Goal: Information Seeking & Learning: Check status

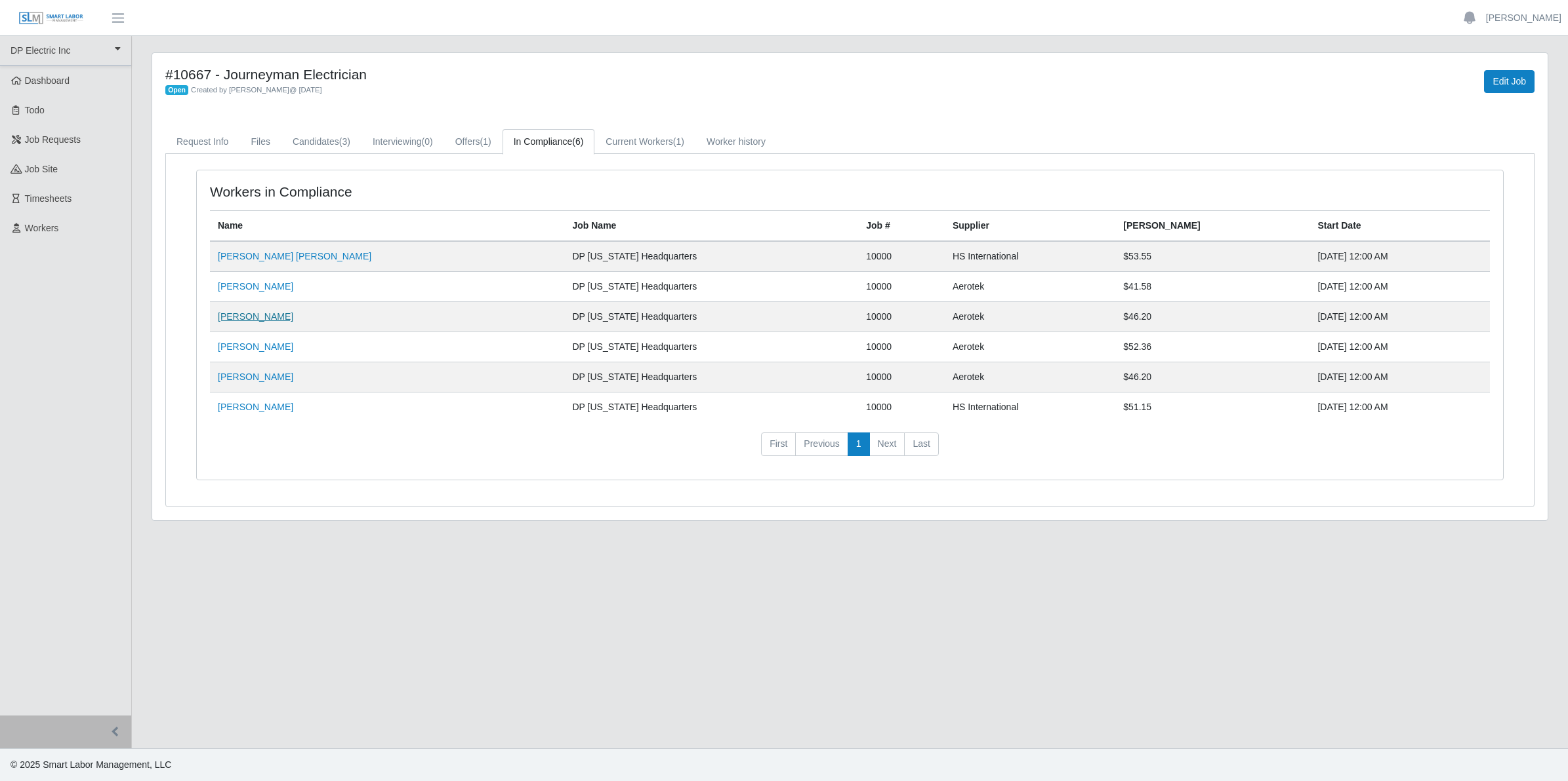
click at [259, 320] on link "[PERSON_NAME]" at bounding box center [255, 317] width 75 height 10
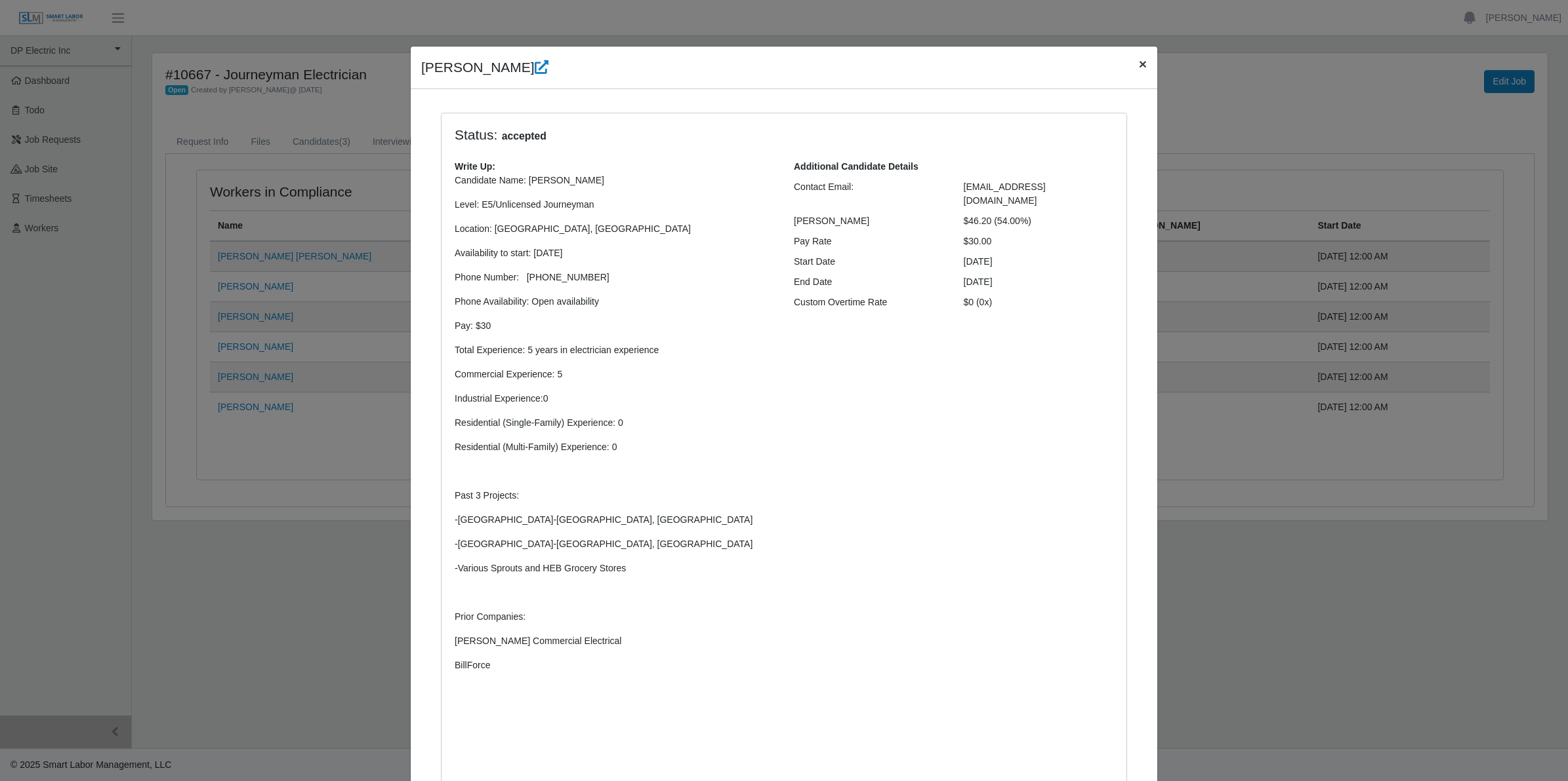
drag, startPoint x: 1135, startPoint y: 64, endPoint x: 771, endPoint y: 63, distance: 364.0
click at [1139, 63] on span "×" at bounding box center [1142, 64] width 8 height 15
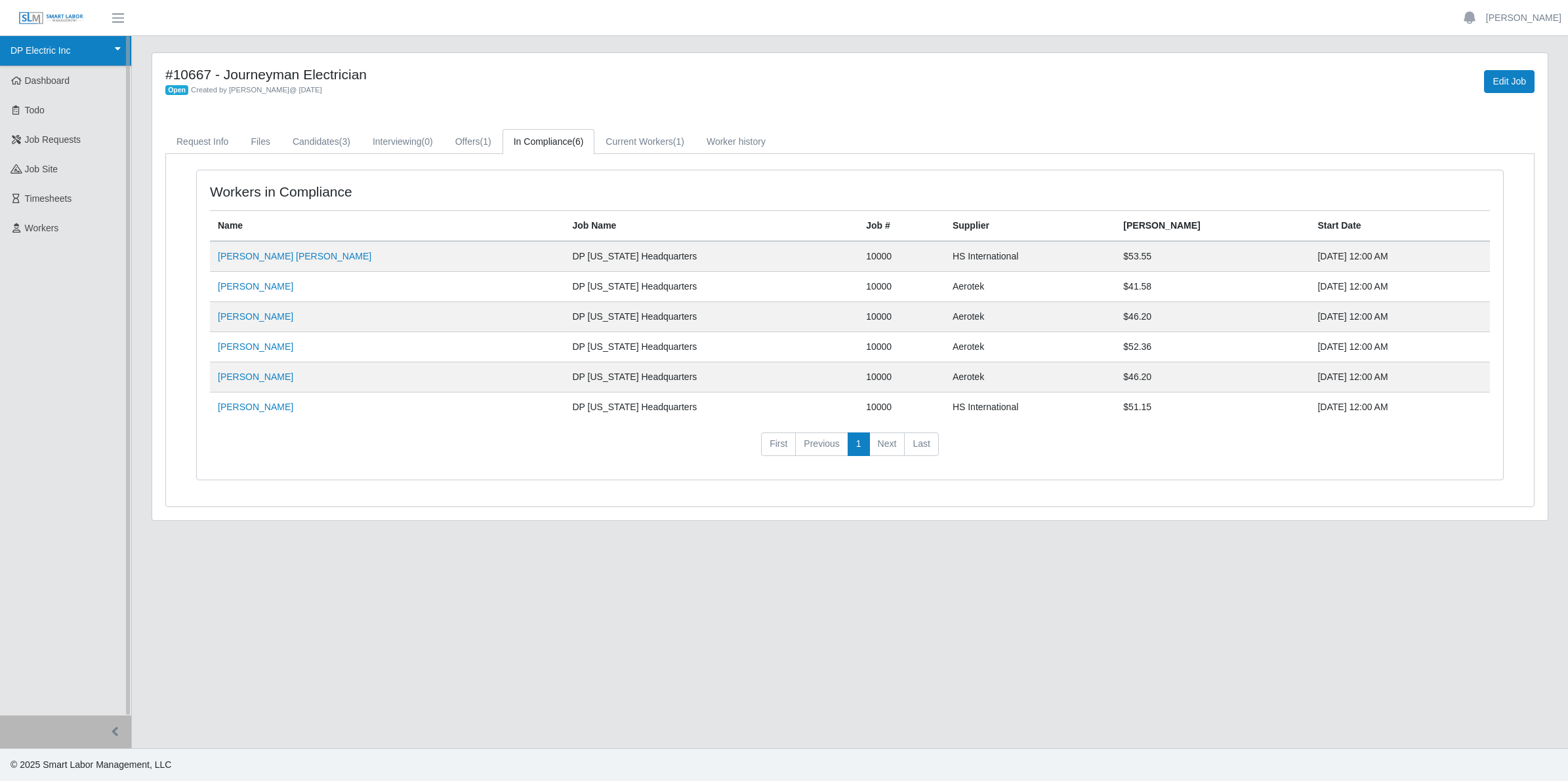
click at [44, 51] on link "DP Electric Inc" at bounding box center [65, 52] width 131 height 30
click at [47, 83] on div "DP Electric Inc" at bounding box center [56, 82] width 104 height 27
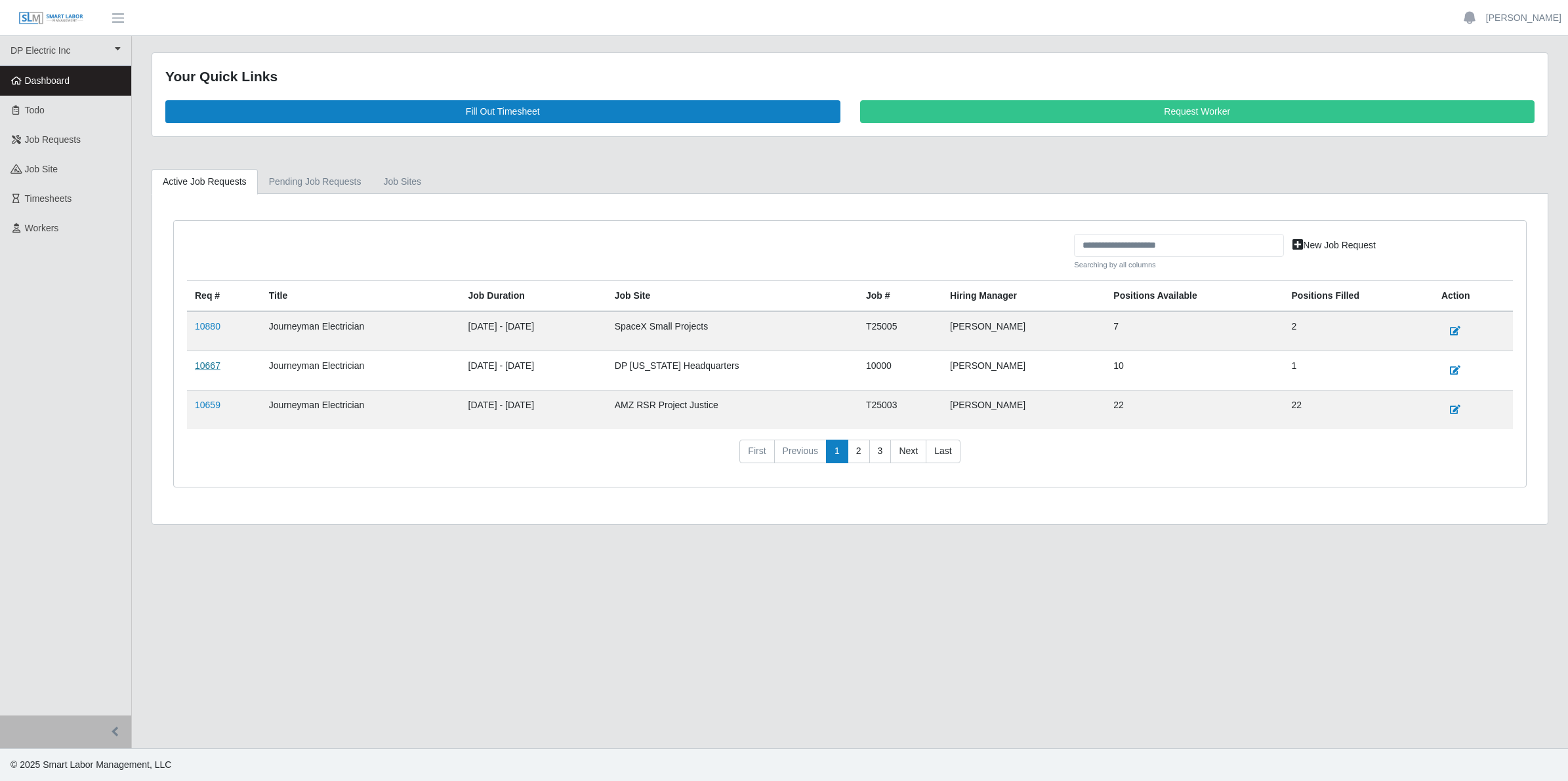
click at [207, 368] on link "10667" at bounding box center [208, 366] width 25 height 10
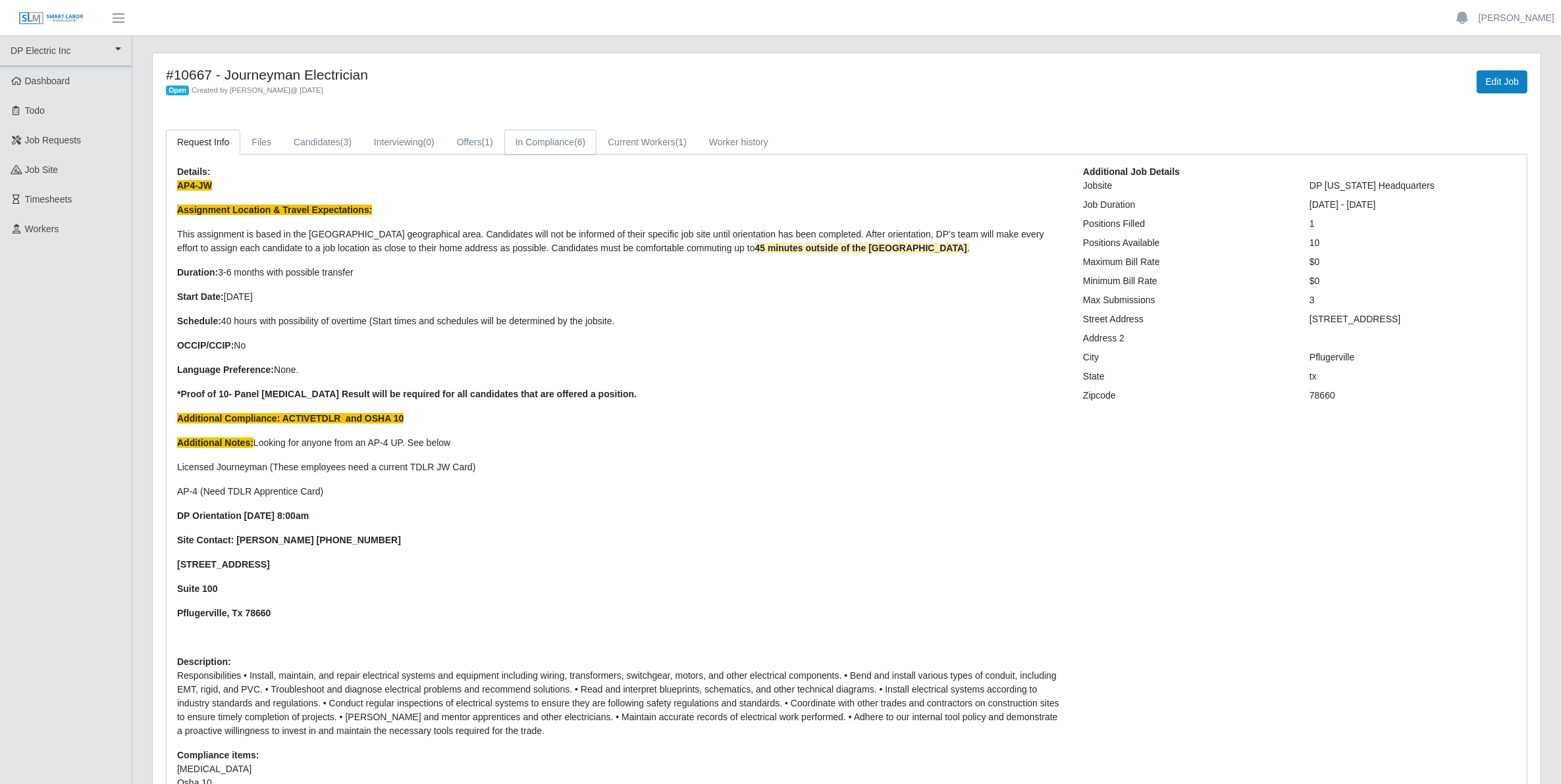
click at [549, 146] on link "In Compliance (6)" at bounding box center [550, 142] width 92 height 25
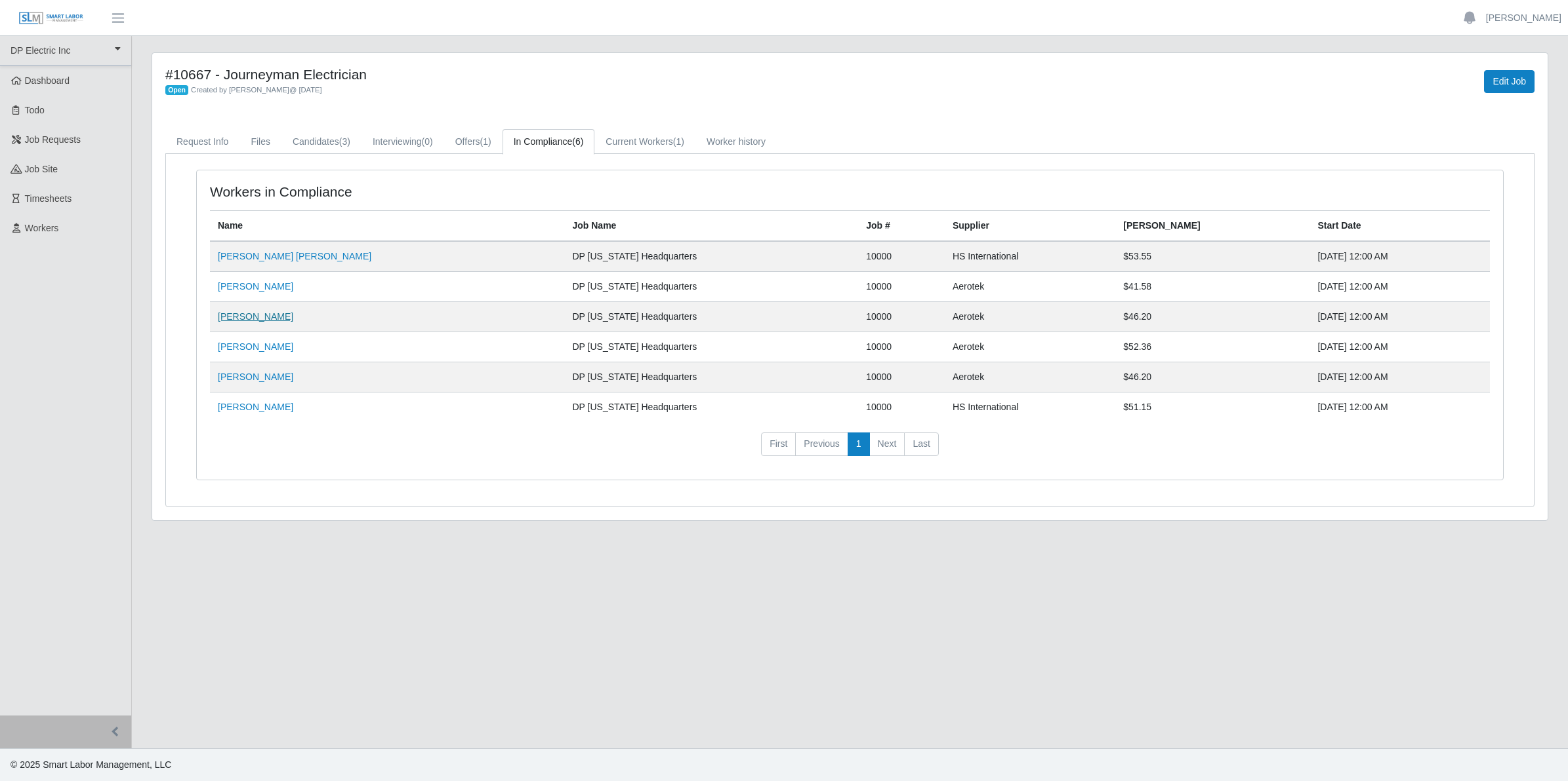
click at [251, 318] on link "[PERSON_NAME]" at bounding box center [255, 317] width 75 height 10
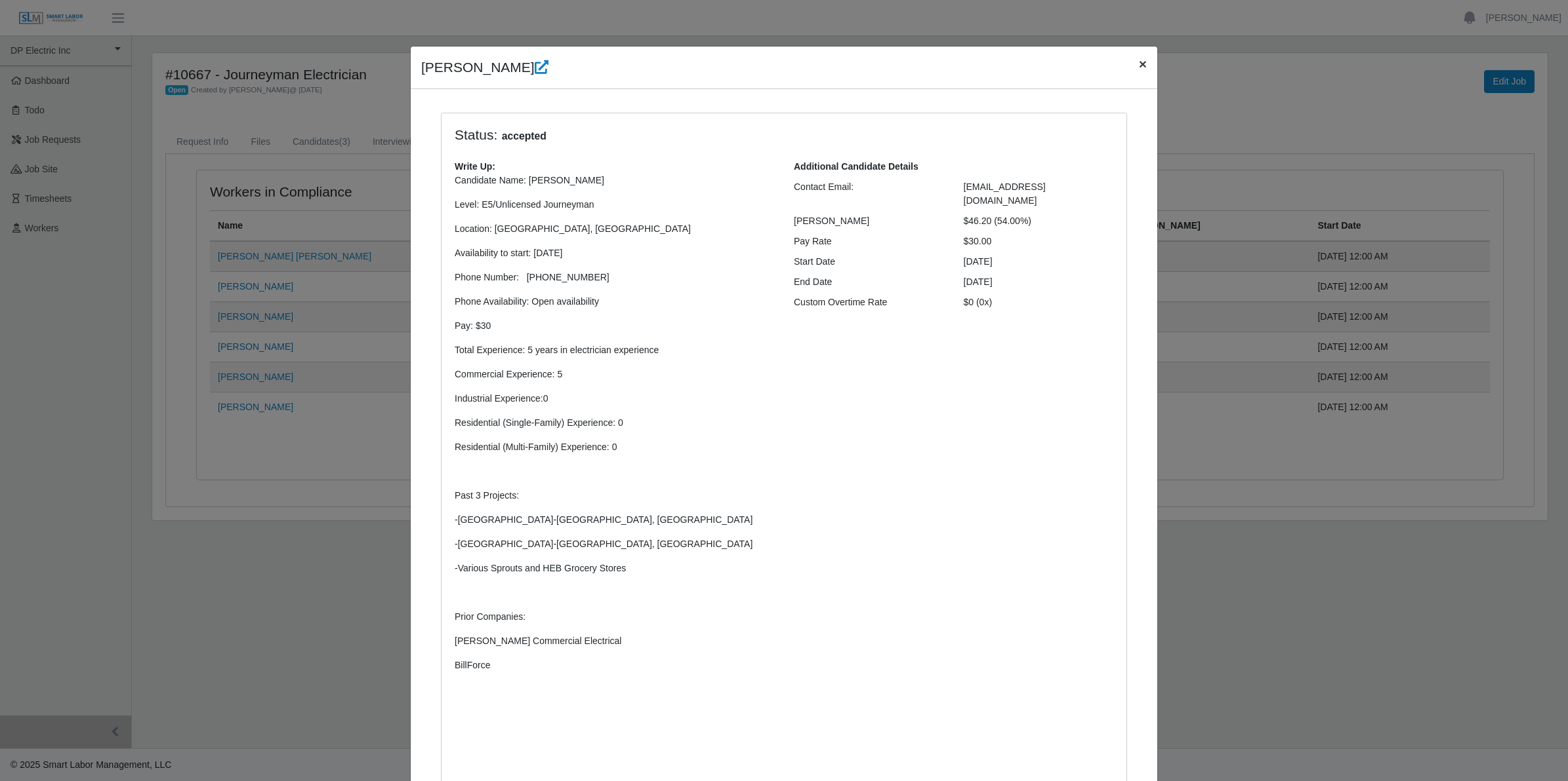
click at [1139, 66] on span "×" at bounding box center [1142, 64] width 8 height 15
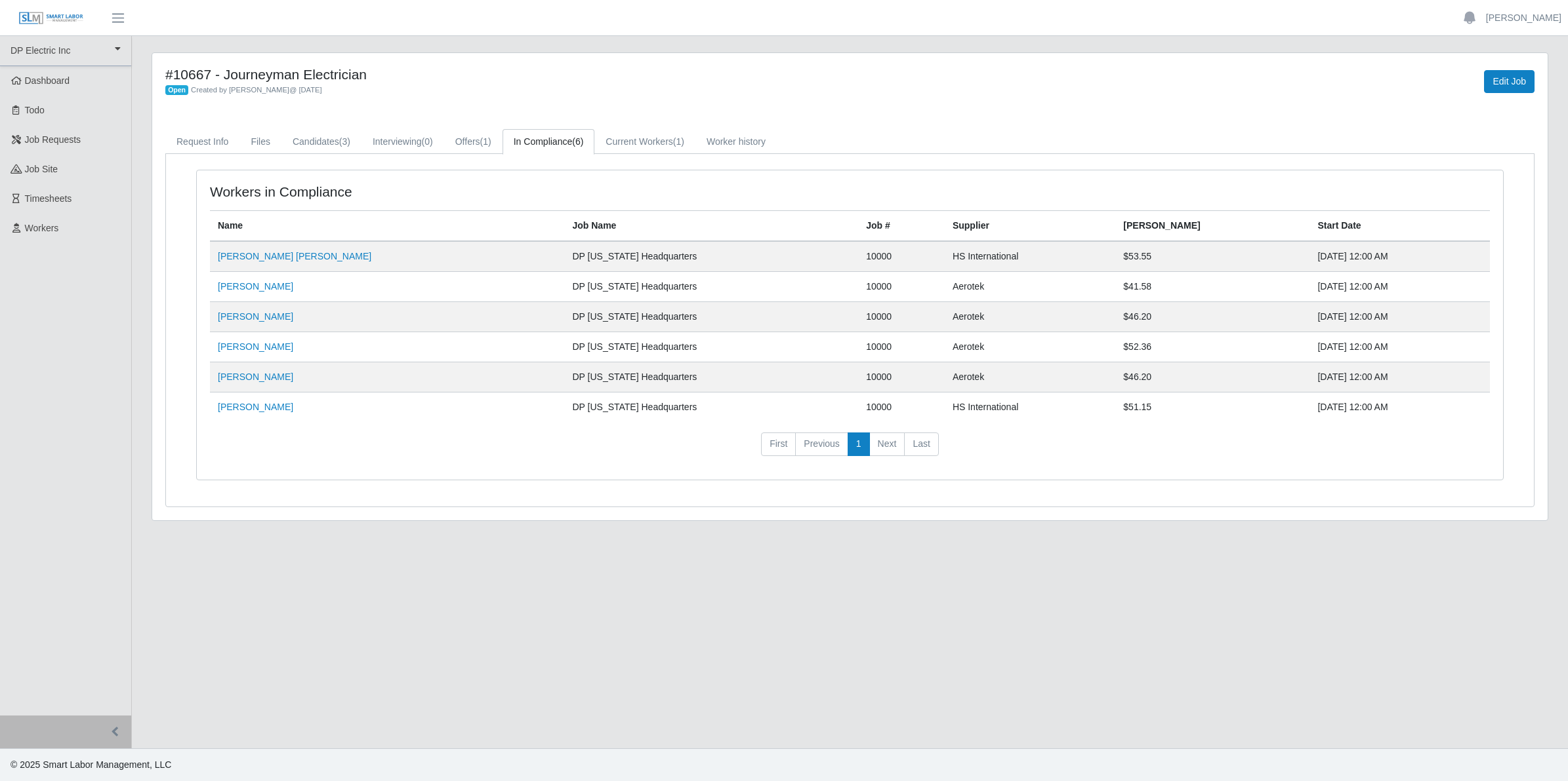
drag, startPoint x: 64, startPoint y: 14, endPoint x: 69, endPoint y: 22, distance: 9.4
click at [64, 14] on img at bounding box center [52, 18] width 66 height 14
click at [60, 53] on link "DP Electric Inc" at bounding box center [65, 52] width 131 height 30
click at [47, 84] on div "DP Electric Inc" at bounding box center [56, 82] width 104 height 27
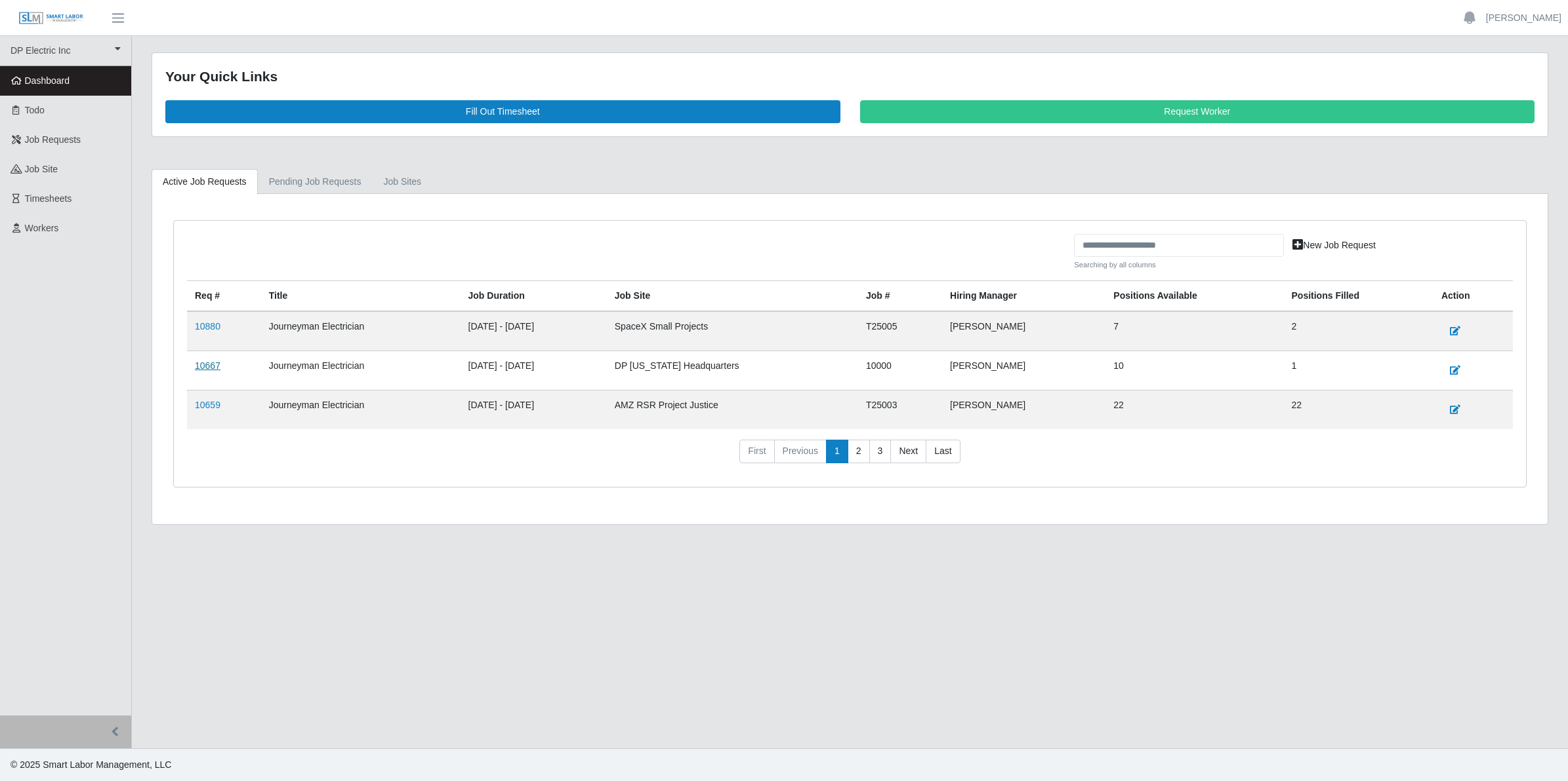
click at [198, 369] on link "10667" at bounding box center [208, 366] width 25 height 10
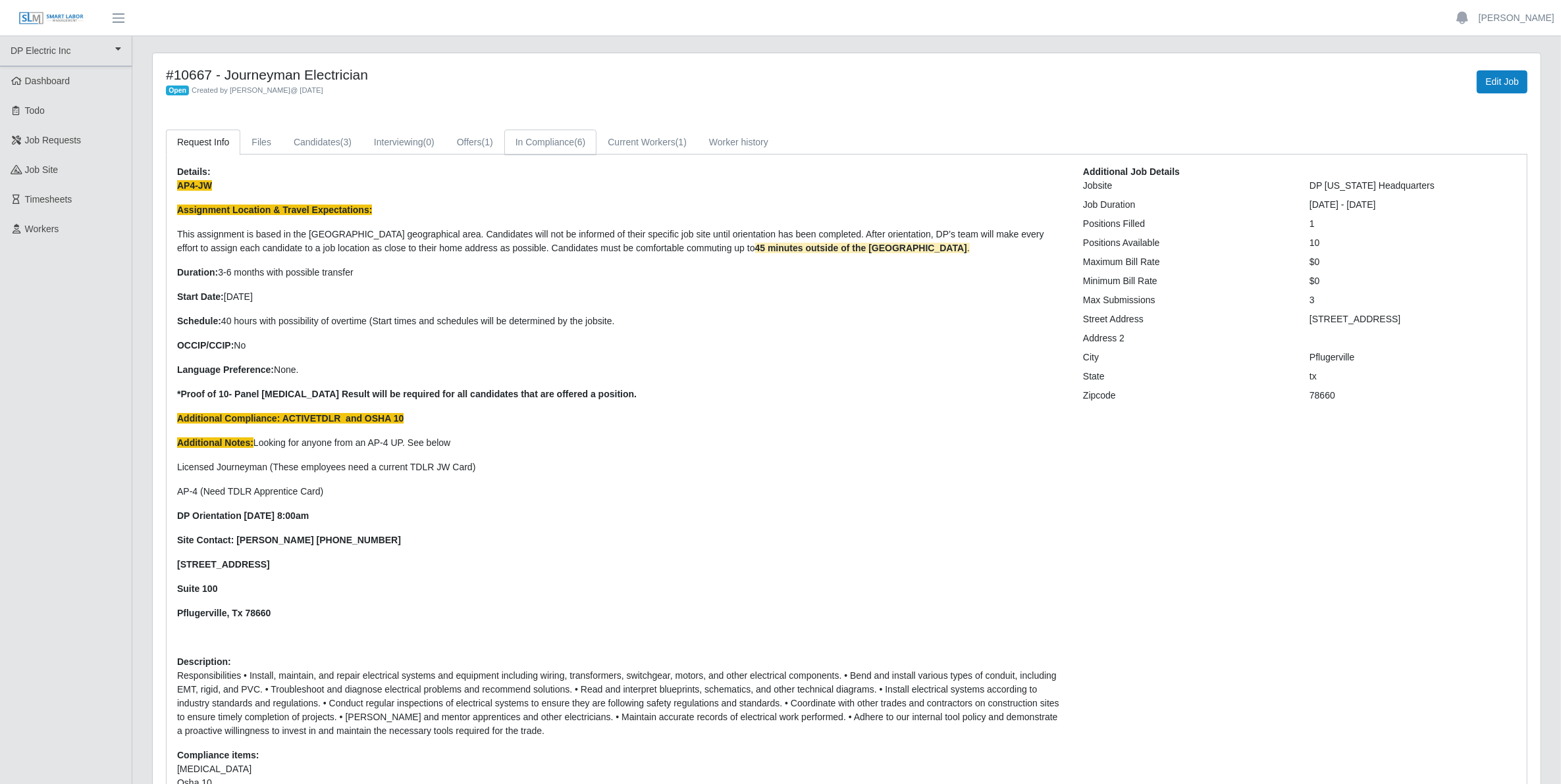
click at [550, 142] on link "In Compliance (6)" at bounding box center [550, 142] width 92 height 25
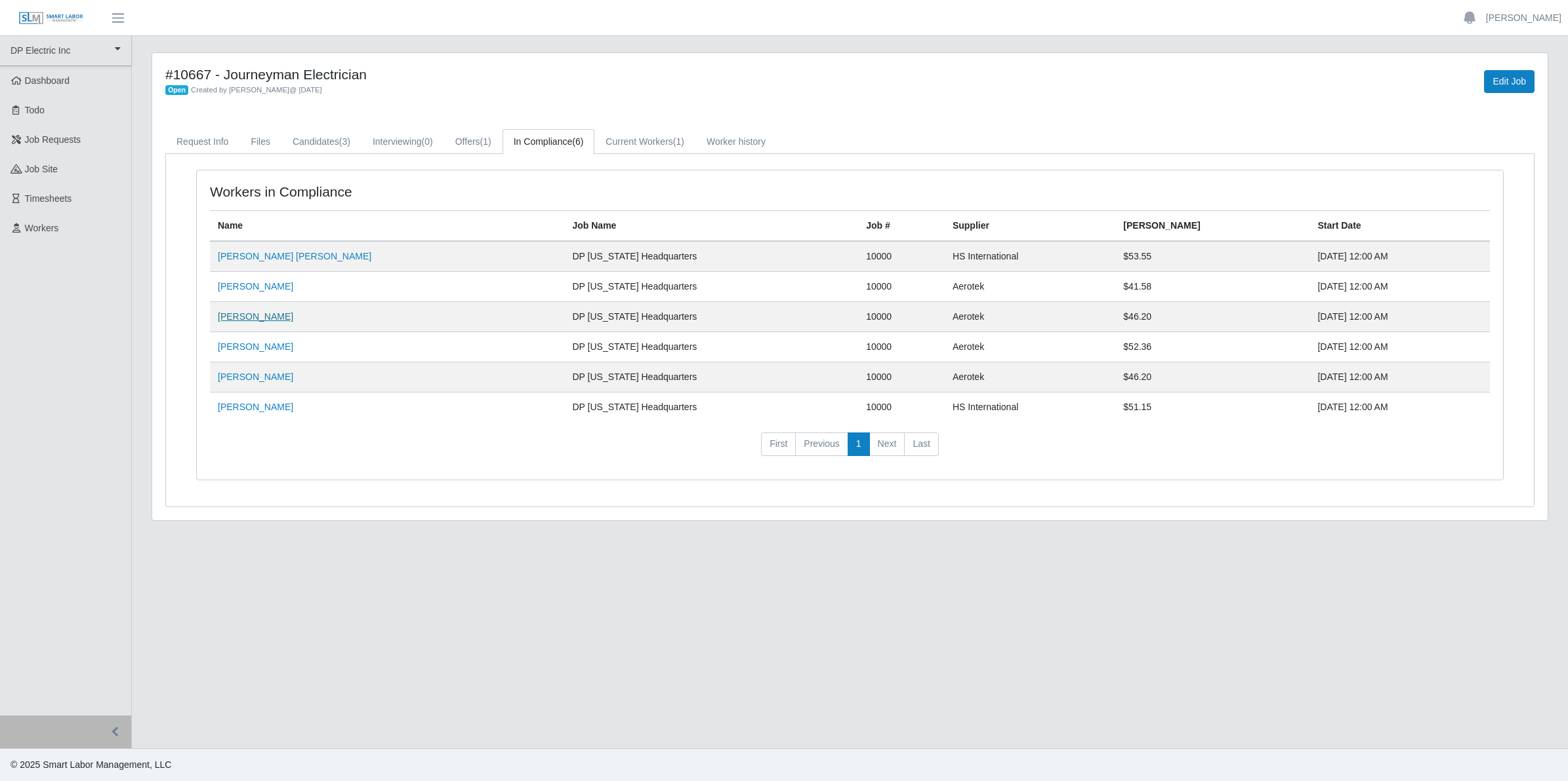
click at [240, 318] on link "[PERSON_NAME]" at bounding box center [255, 317] width 75 height 10
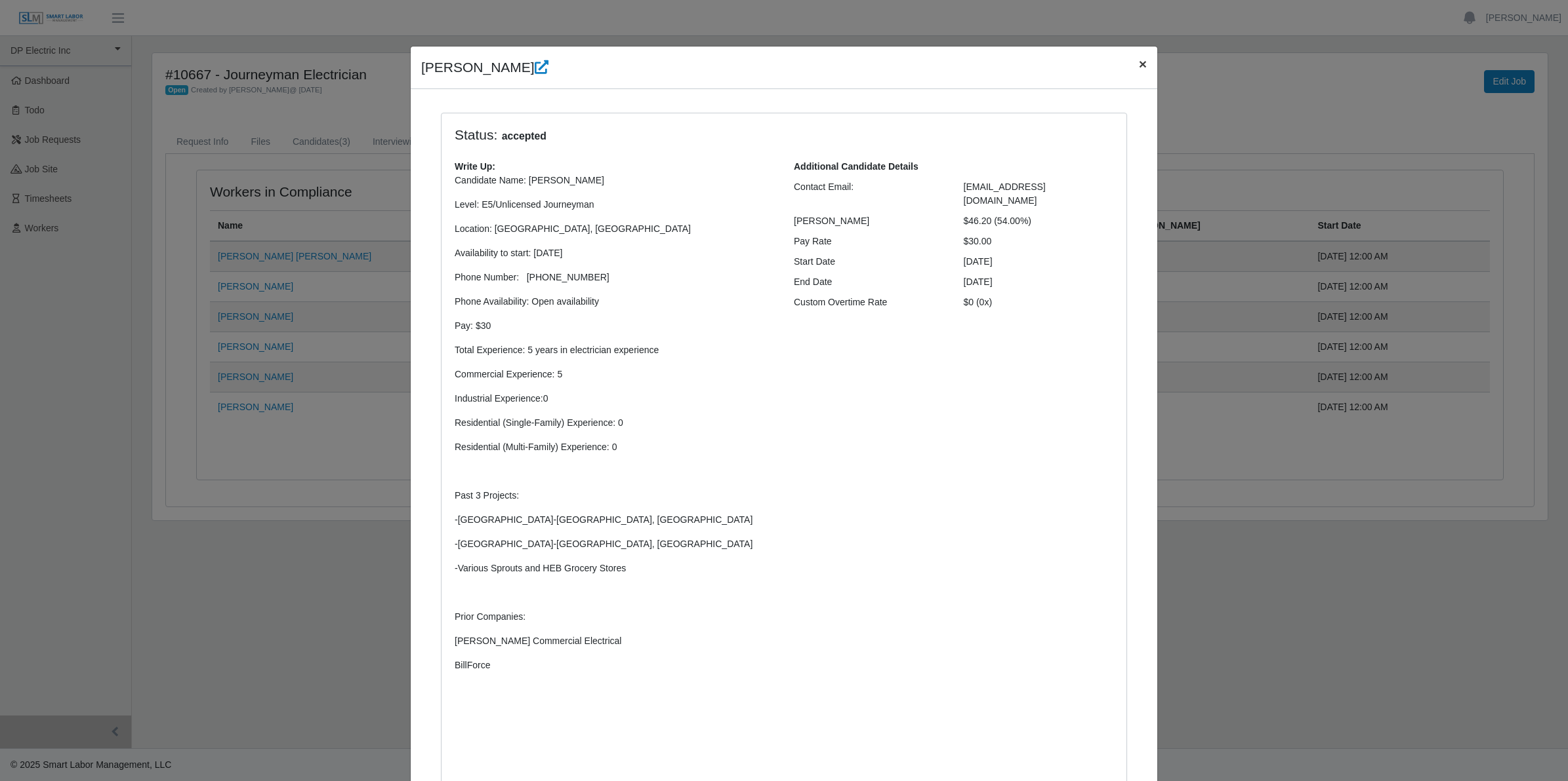
click at [1129, 69] on button "×" at bounding box center [1142, 63] width 29 height 35
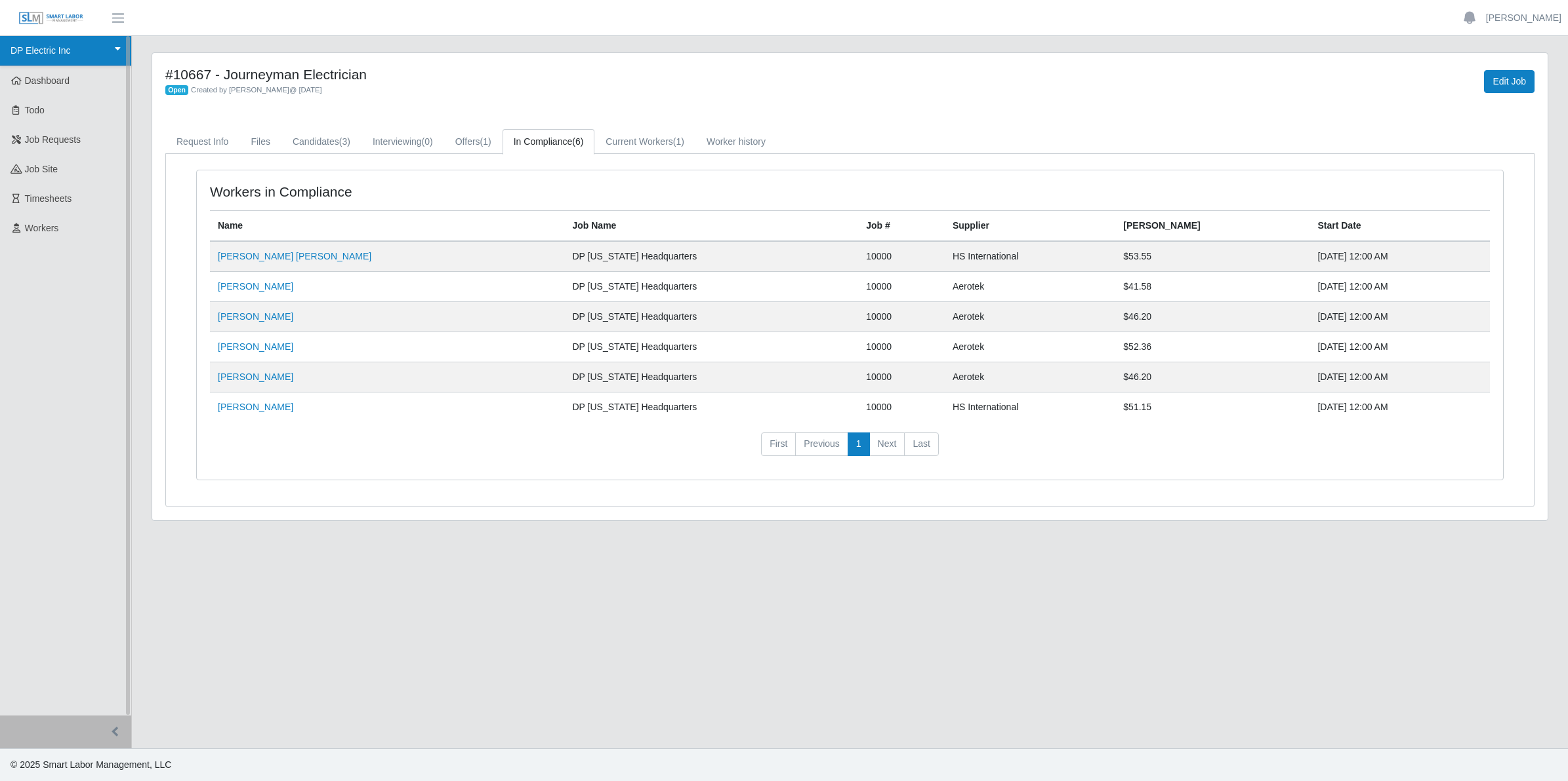
click at [52, 45] on link "DP Electric Inc" at bounding box center [65, 52] width 131 height 30
click at [60, 80] on div "DP Electric Inc" at bounding box center [56, 82] width 104 height 27
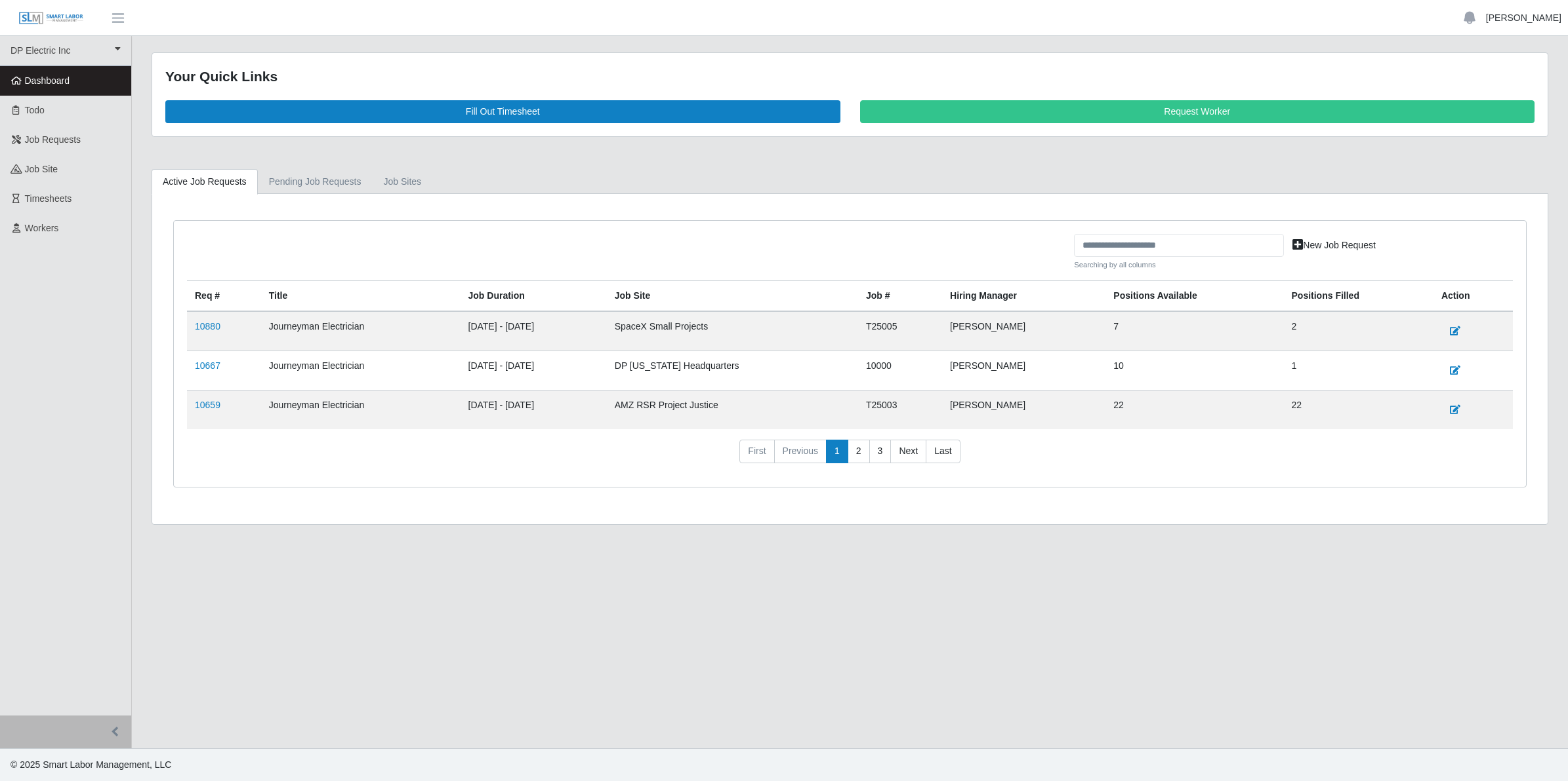
click at [1486, 19] on link "[PERSON_NAME]" at bounding box center [1523, 18] width 75 height 14
click at [1480, 90] on link "Logout" at bounding box center [1508, 91] width 118 height 28
click at [210, 369] on link "10667" at bounding box center [208, 366] width 25 height 10
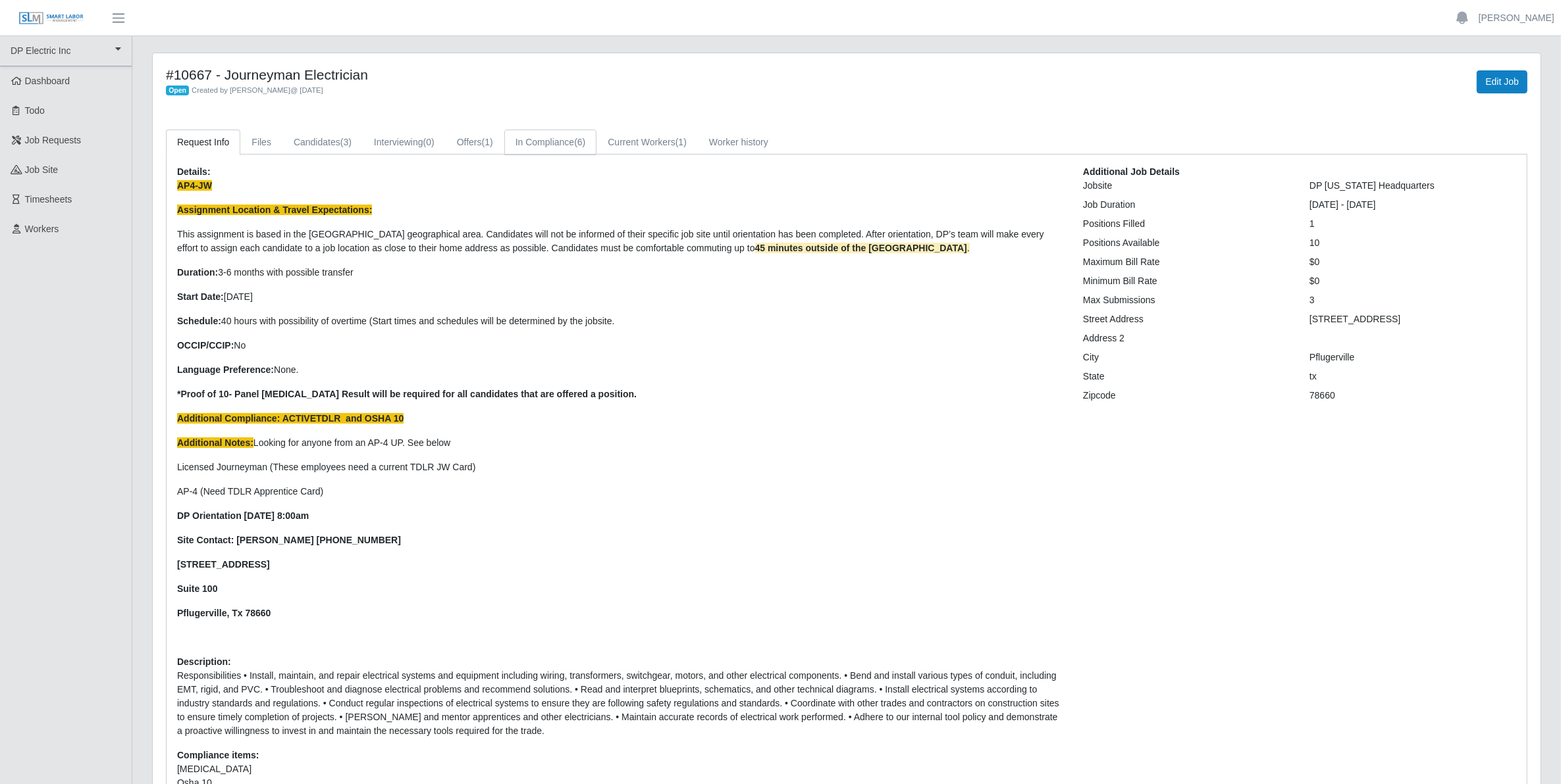
click at [548, 147] on link "In Compliance (6)" at bounding box center [550, 142] width 92 height 25
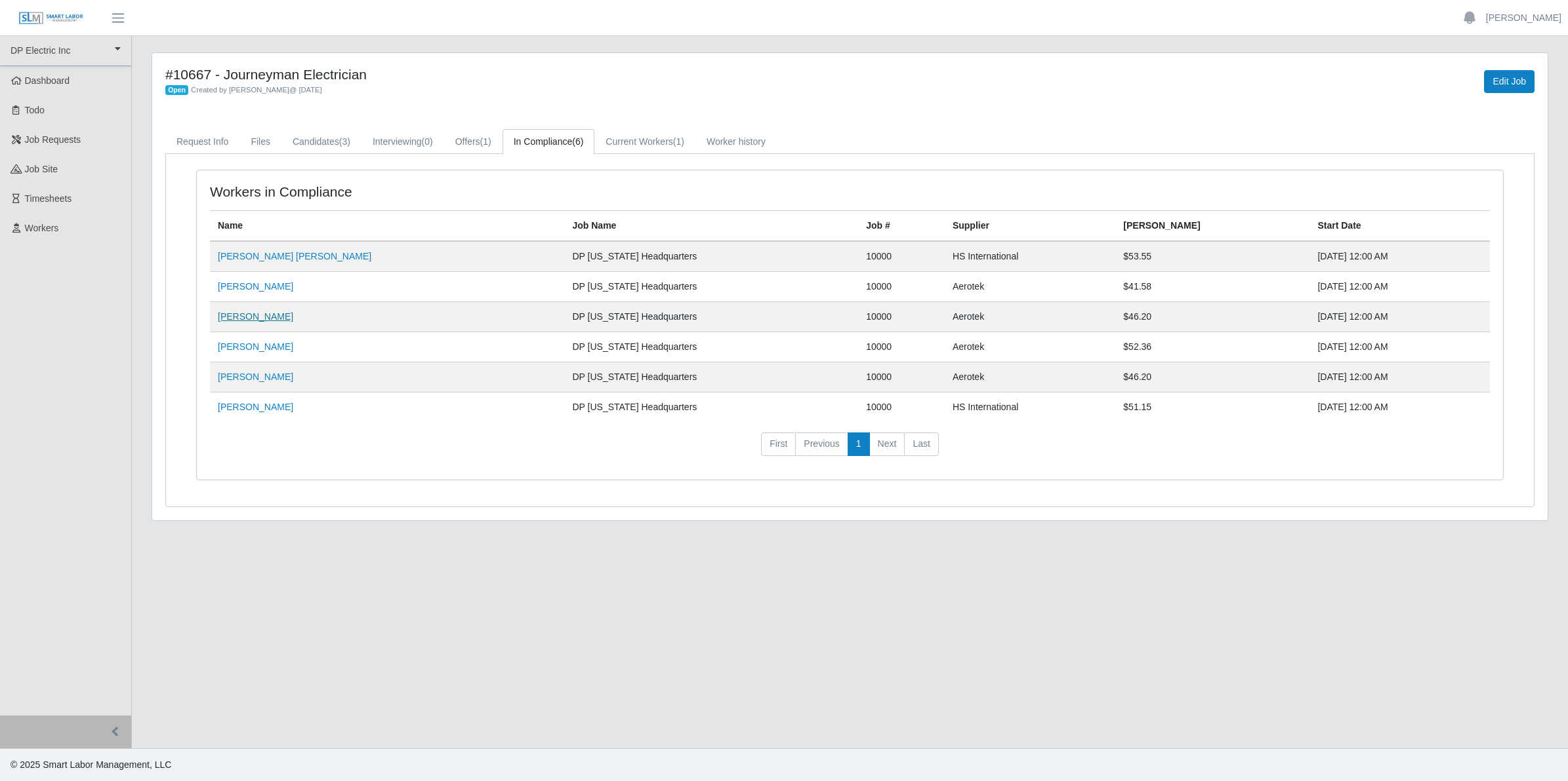
click at [247, 316] on link "[PERSON_NAME]" at bounding box center [255, 317] width 75 height 10
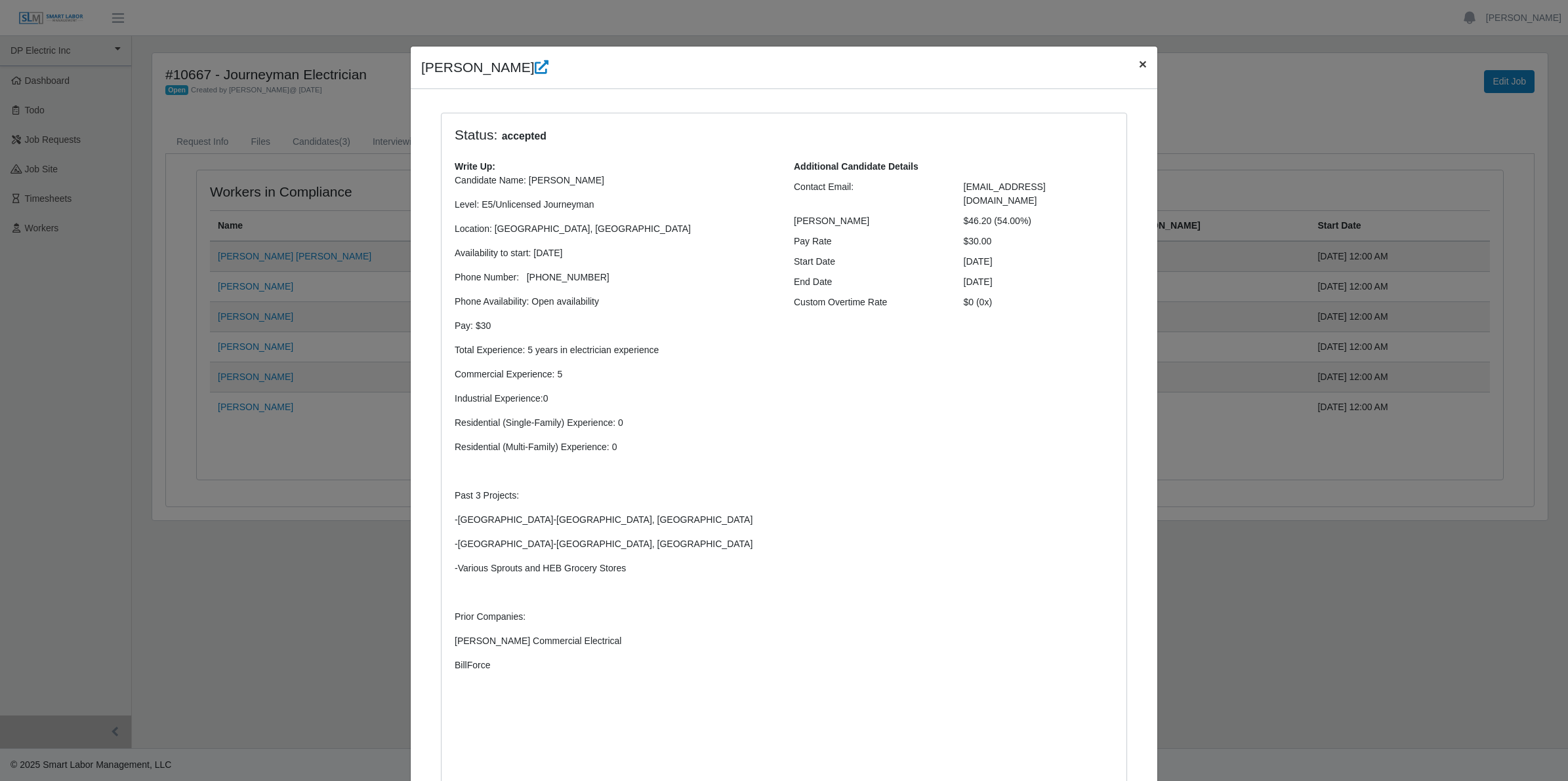
click at [1139, 66] on span "×" at bounding box center [1142, 64] width 8 height 15
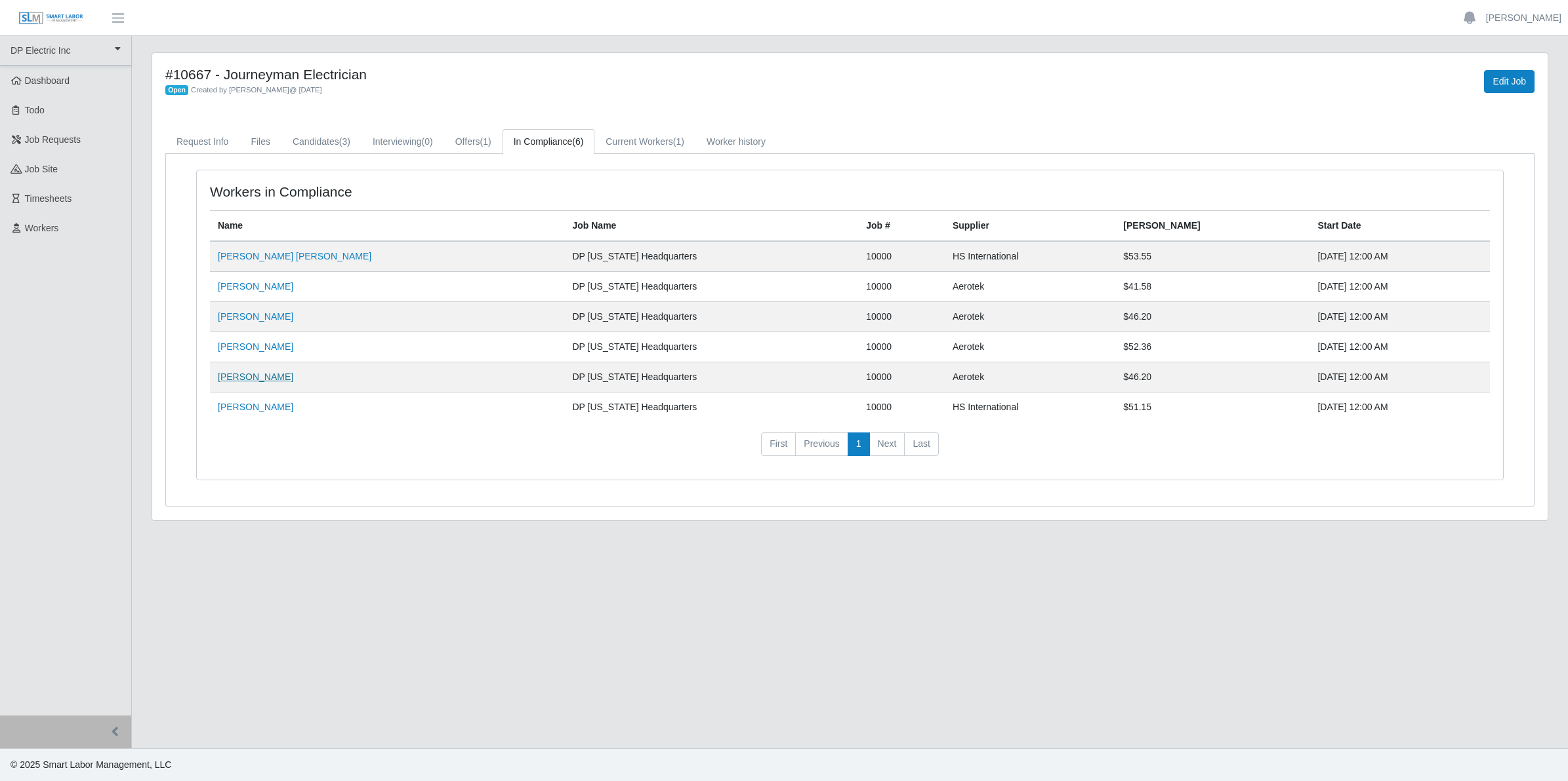
click at [238, 377] on link "[PERSON_NAME]" at bounding box center [255, 377] width 75 height 10
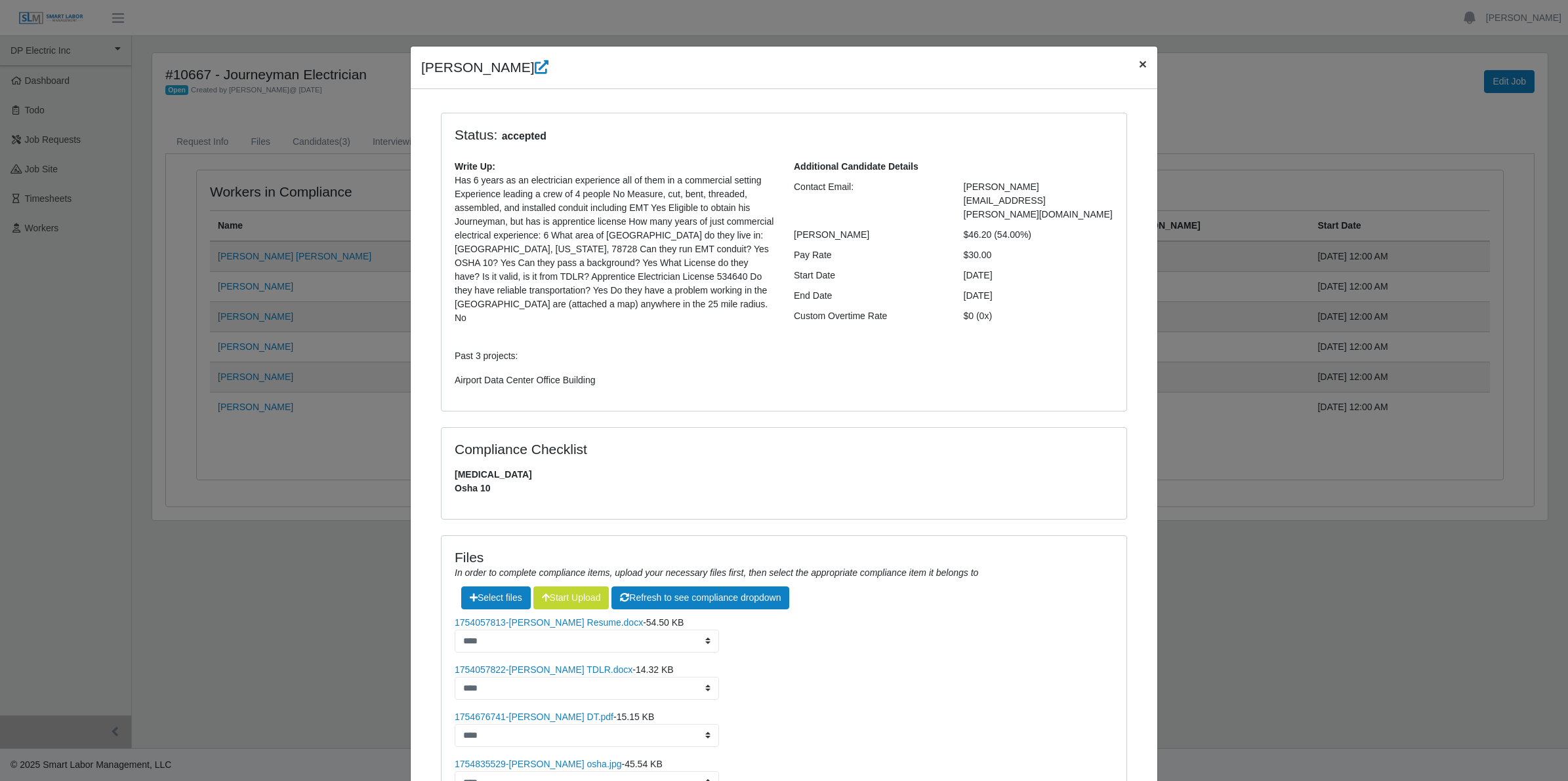
click at [1139, 66] on span "×" at bounding box center [1142, 64] width 8 height 15
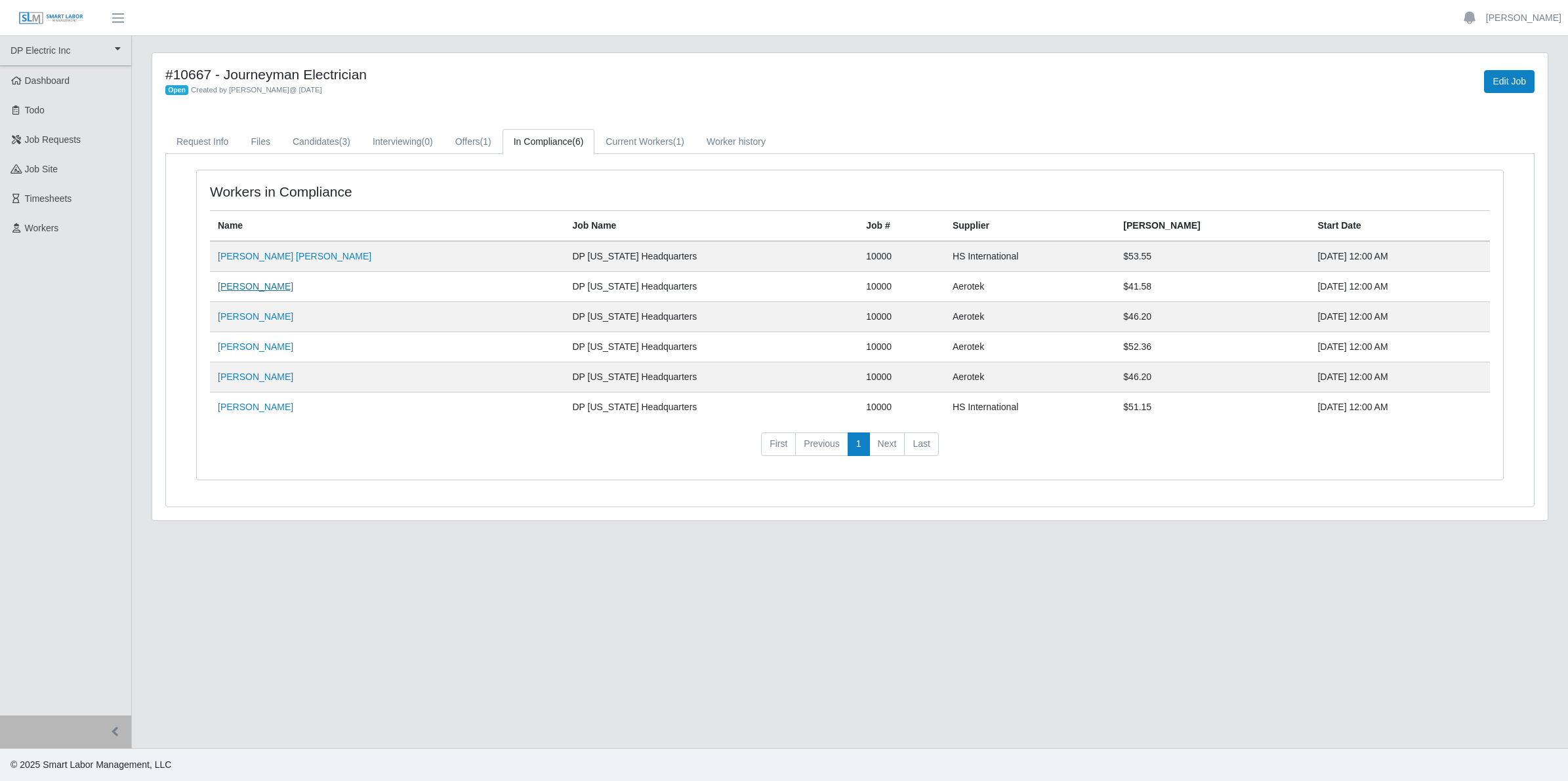
click at [251, 289] on link "[PERSON_NAME]" at bounding box center [255, 286] width 75 height 10
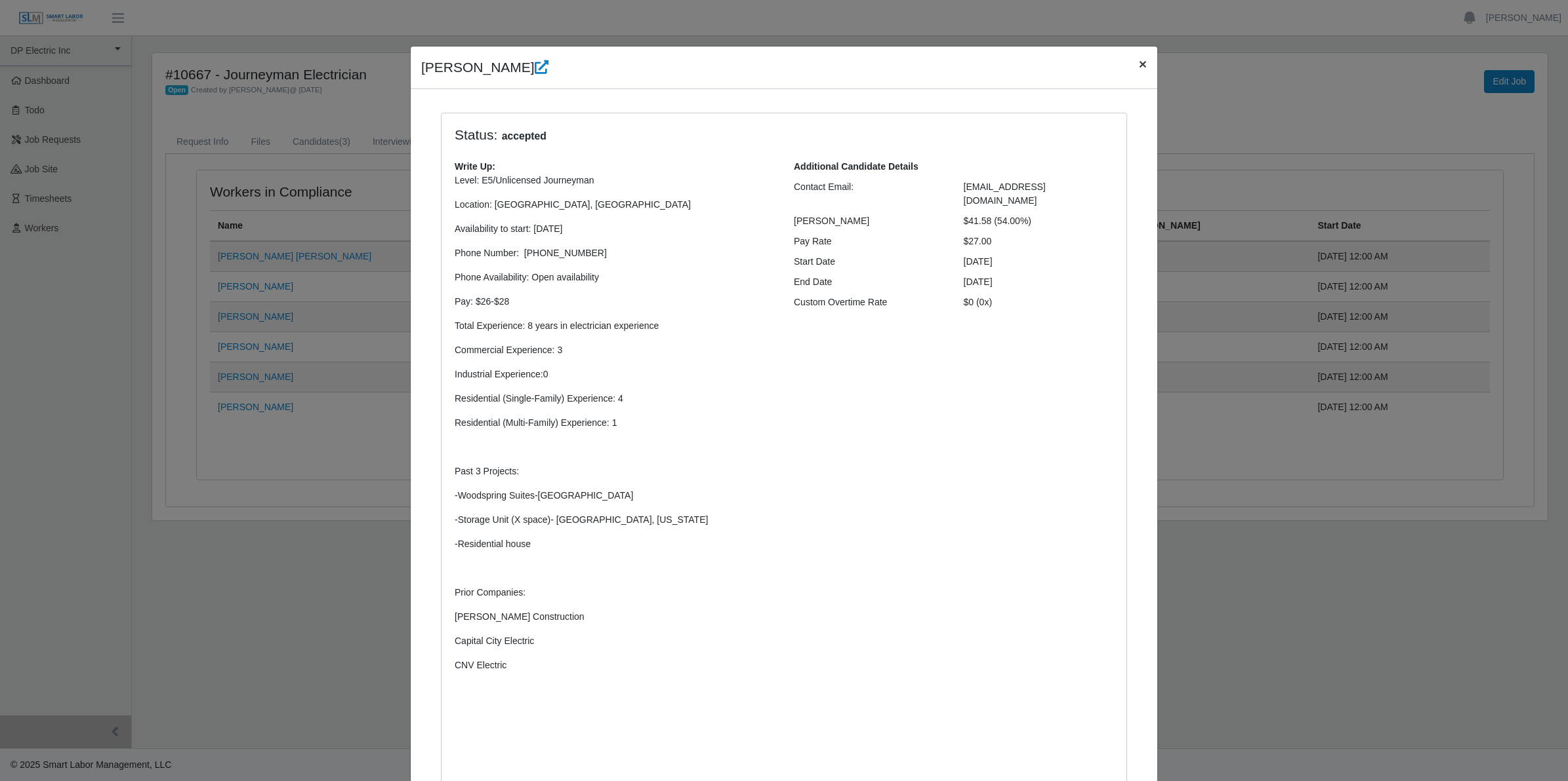
click at [1139, 62] on span "×" at bounding box center [1142, 64] width 8 height 15
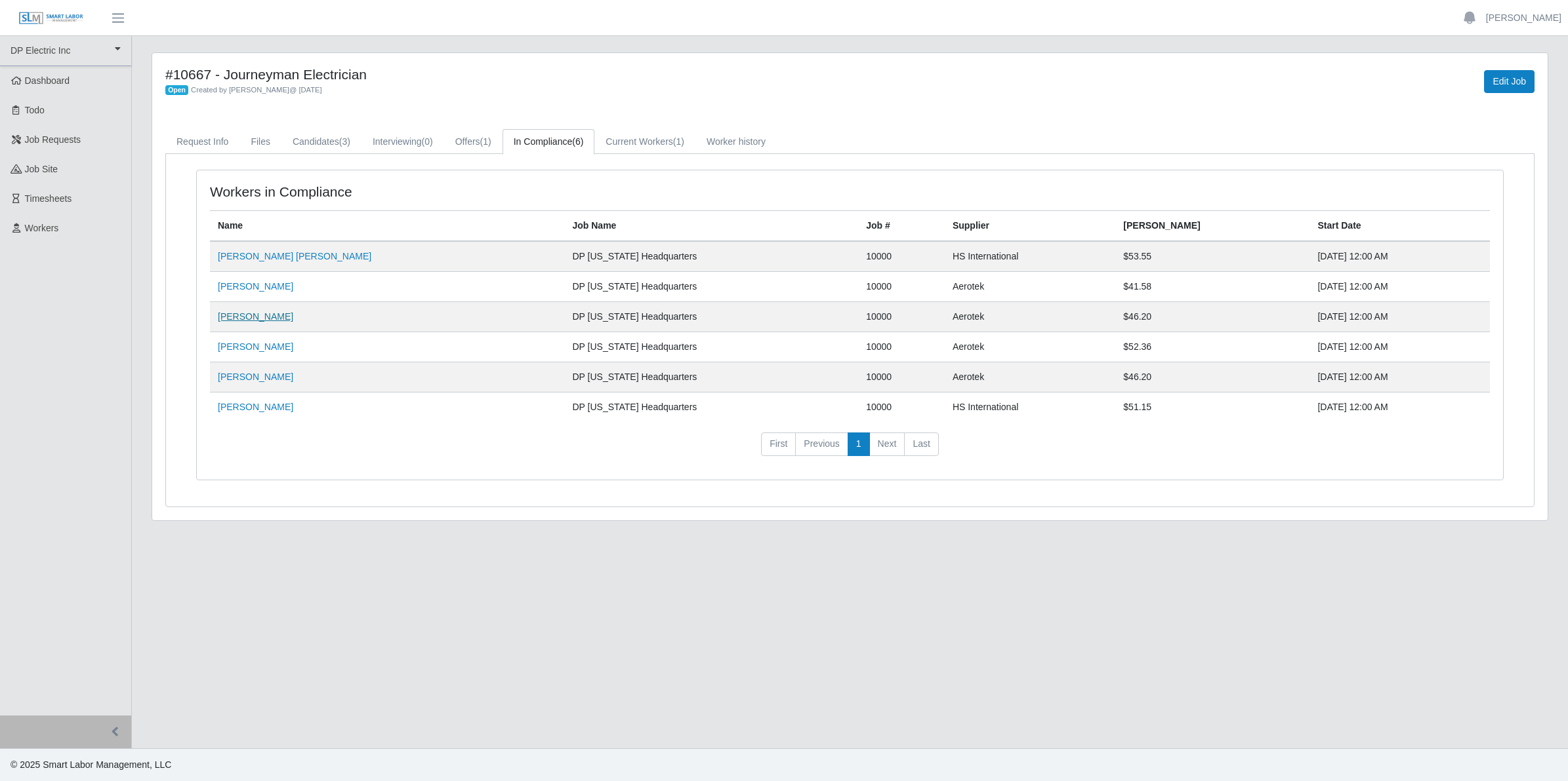
click at [253, 318] on link "[PERSON_NAME]" at bounding box center [255, 317] width 75 height 10
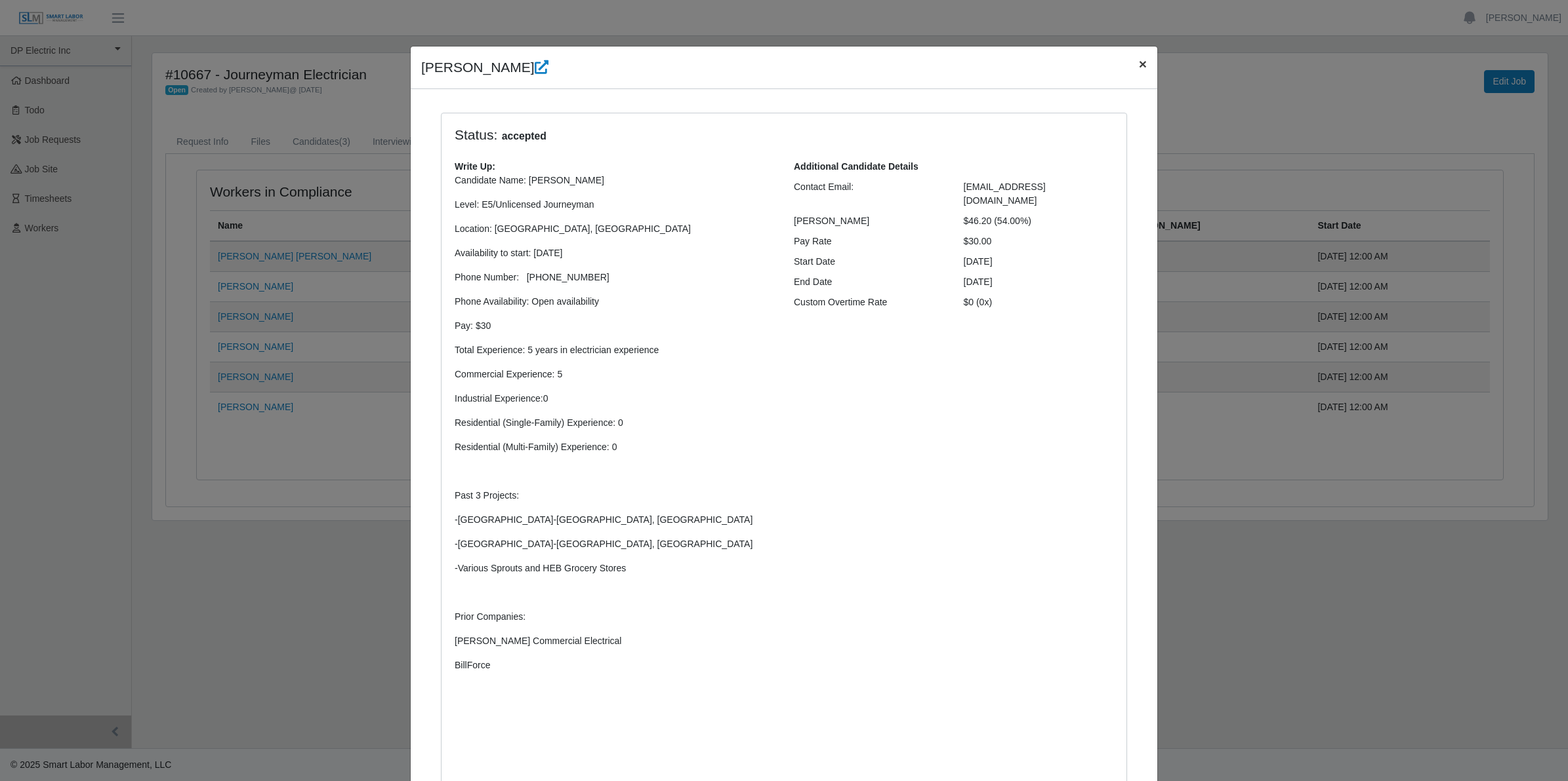
click at [1139, 63] on span "×" at bounding box center [1142, 64] width 8 height 15
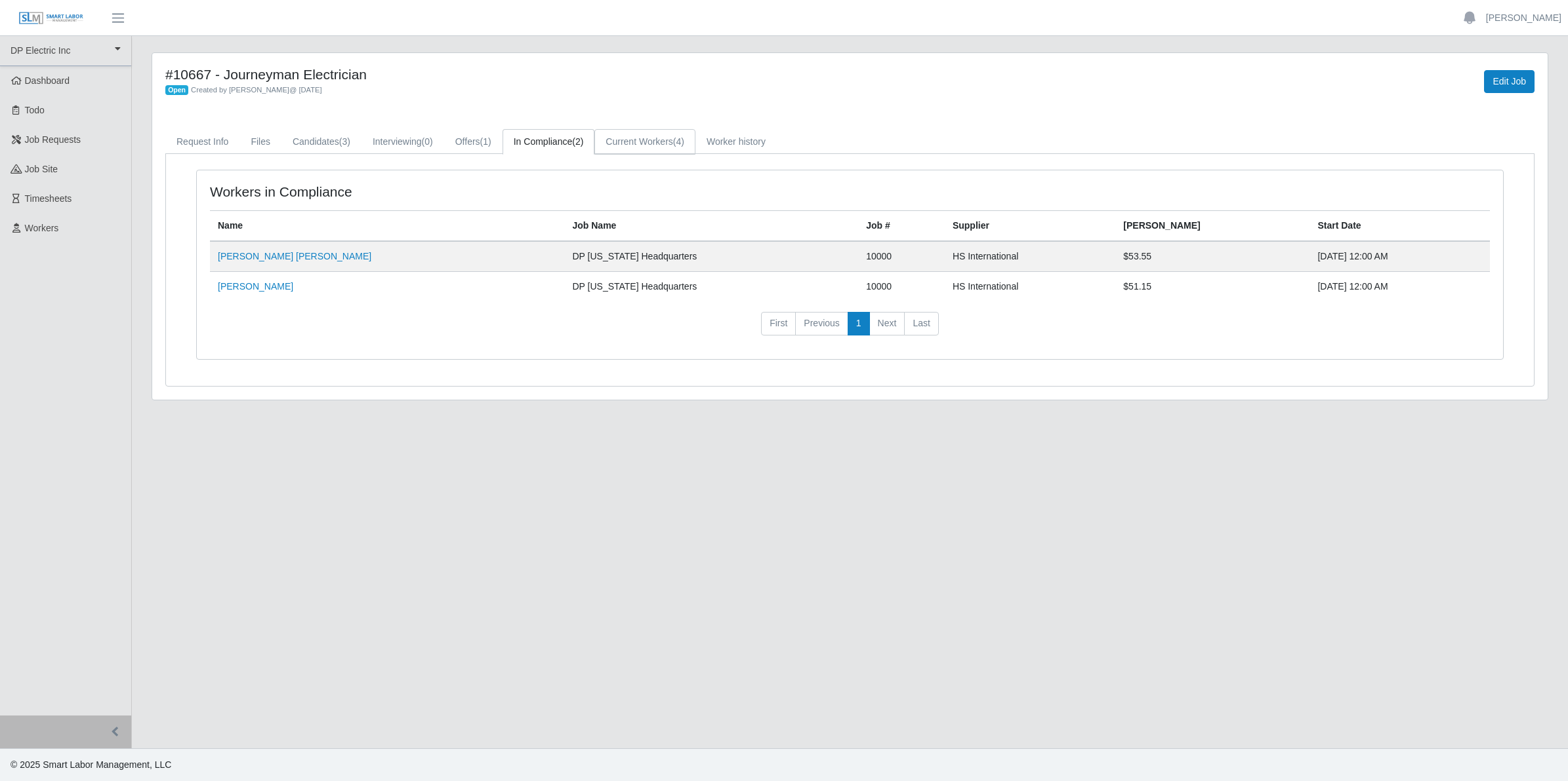
click at [623, 143] on link "Current Workers (4)" at bounding box center [645, 142] width 101 height 25
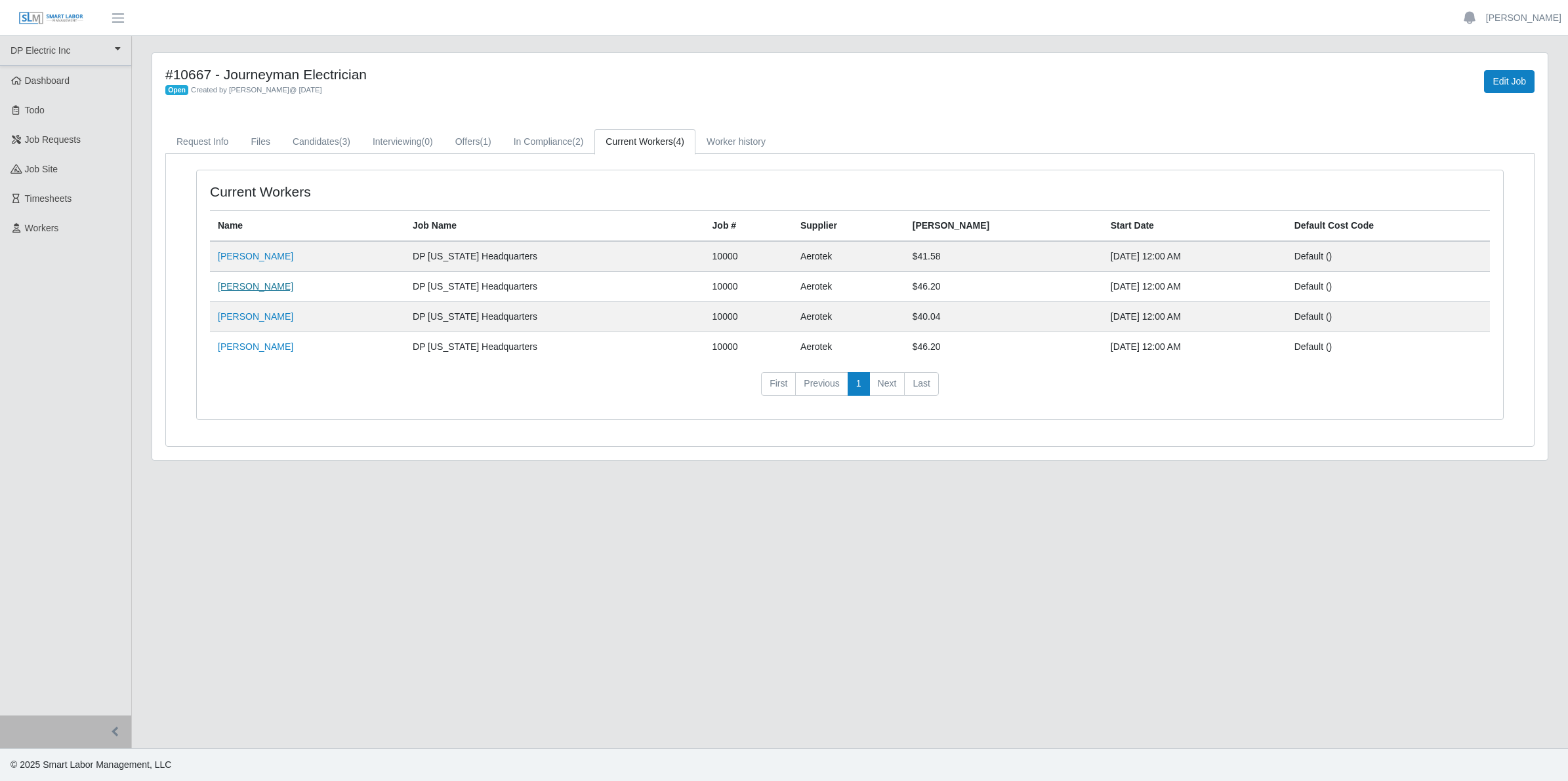
click at [237, 289] on link "[PERSON_NAME]" at bounding box center [255, 286] width 75 height 10
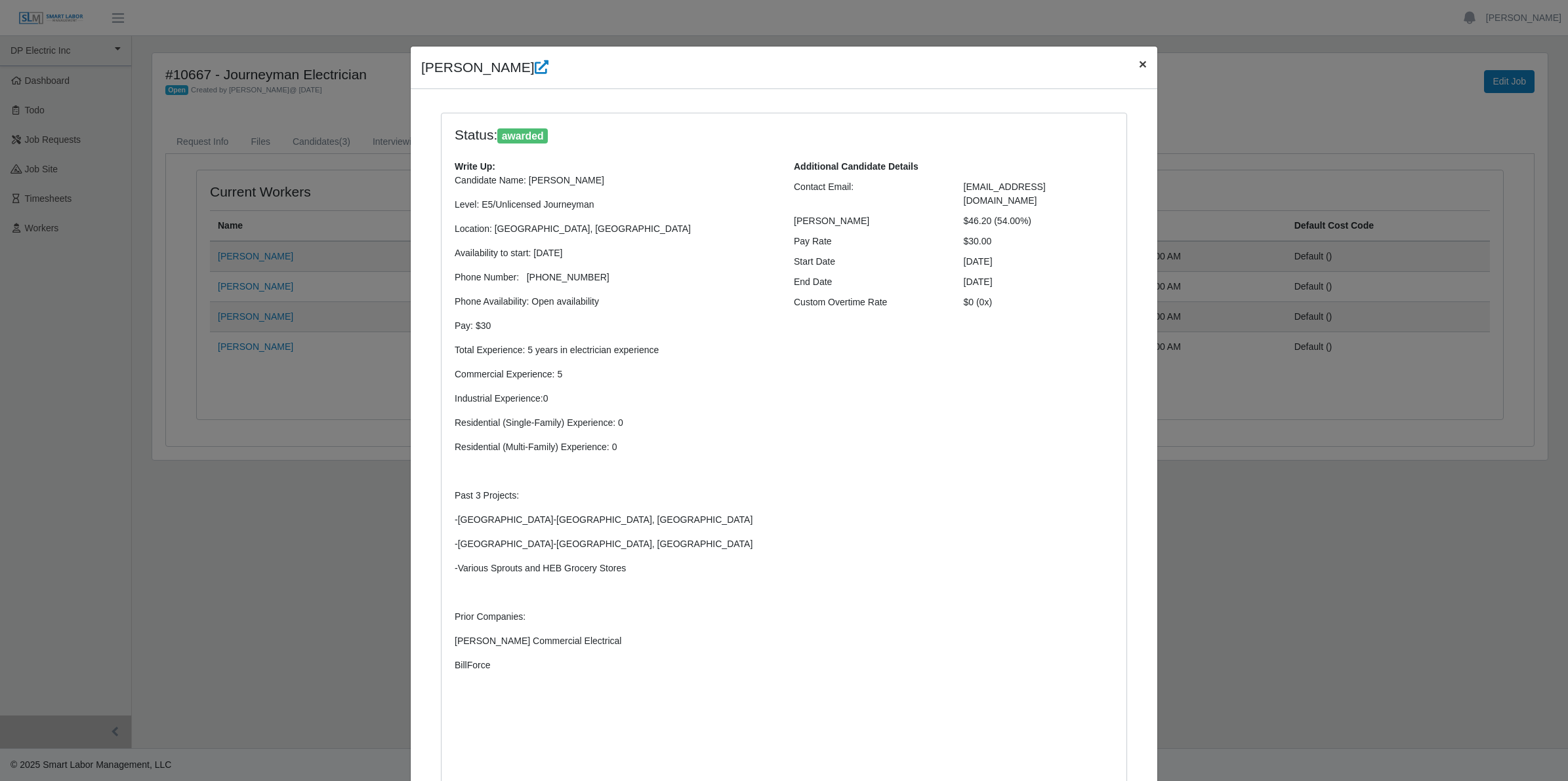
click at [1139, 63] on span "×" at bounding box center [1142, 64] width 8 height 15
